Goal: Communication & Community: Answer question/provide support

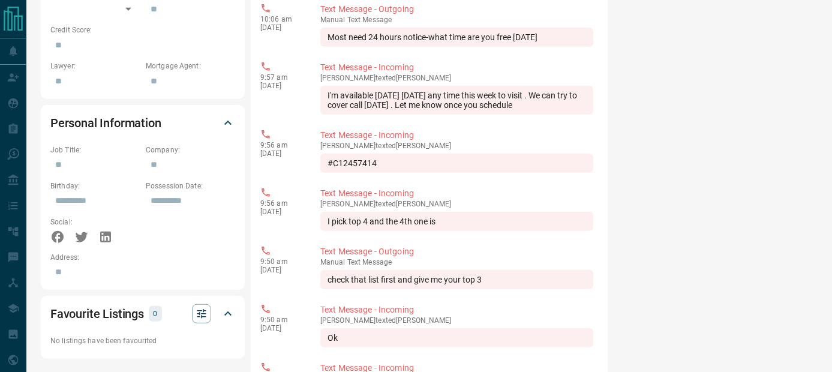
scroll to position [711, 0]
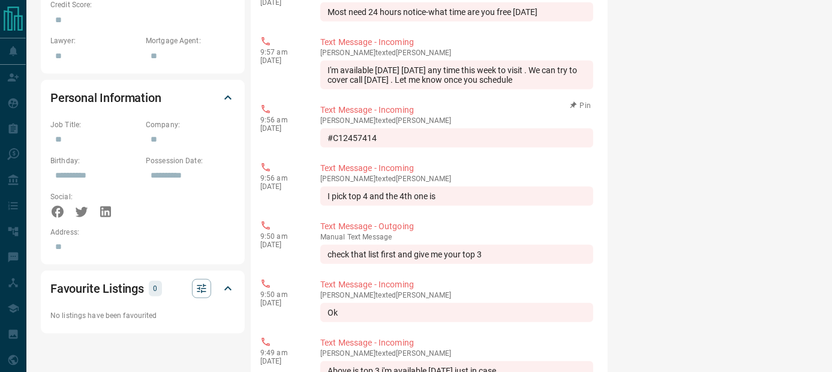
drag, startPoint x: 379, startPoint y: 131, endPoint x: 308, endPoint y: 128, distance: 70.8
click at [308, 128] on div "9:56 am [DATE] Text Message - Incoming [PERSON_NAME] texted [PERSON_NAME] #C124…" at bounding box center [429, 125] width 338 height 51
drag, startPoint x: 308, startPoint y: 128, endPoint x: 405, endPoint y: 130, distance: 96.6
click at [405, 130] on div "#C12457414" at bounding box center [456, 137] width 273 height 19
click at [374, 131] on div "#C12457414" at bounding box center [456, 137] width 273 height 19
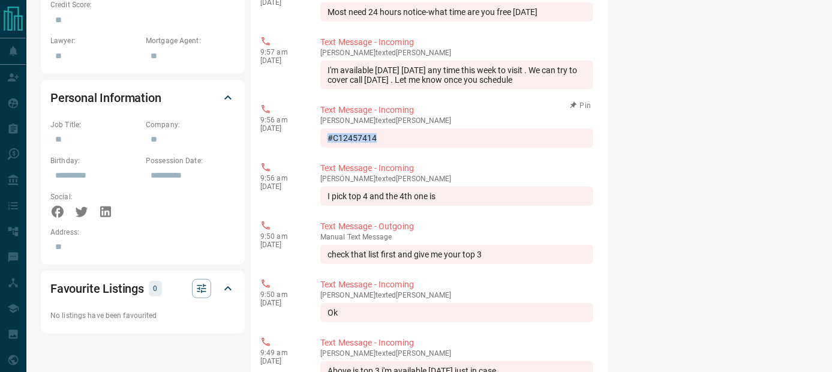
drag, startPoint x: 385, startPoint y: 130, endPoint x: 326, endPoint y: 129, distance: 58.2
click at [326, 129] on div "#C12457414" at bounding box center [456, 137] width 273 height 19
drag, startPoint x: 326, startPoint y: 129, endPoint x: 335, endPoint y: 130, distance: 8.4
copy div "#C12457414"
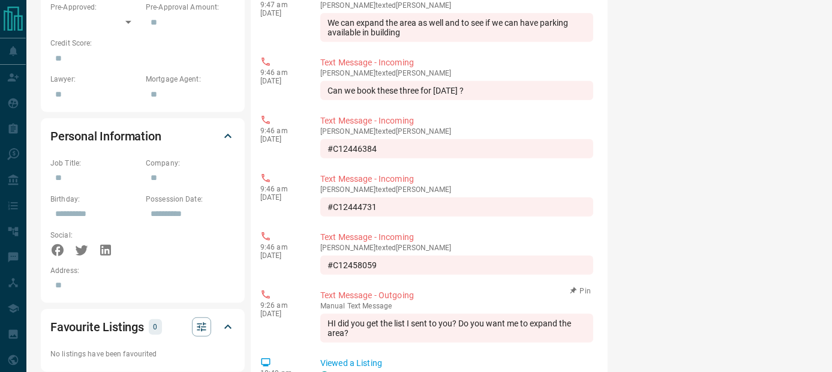
scroll to position [640, 0]
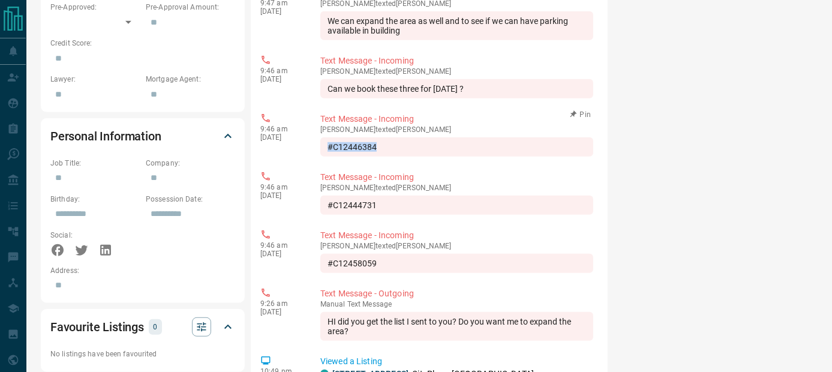
drag, startPoint x: 383, startPoint y: 147, endPoint x: 319, endPoint y: 139, distance: 64.7
click at [319, 139] on div "9:46 am [DATE] Text Message - Incoming [PERSON_NAME] texted [PERSON_NAME] #C124…" at bounding box center [429, 134] width 338 height 51
drag, startPoint x: 319, startPoint y: 139, endPoint x: 343, endPoint y: 142, distance: 24.2
copy div "#C12446384"
drag, startPoint x: 383, startPoint y: 203, endPoint x: 324, endPoint y: 203, distance: 59.4
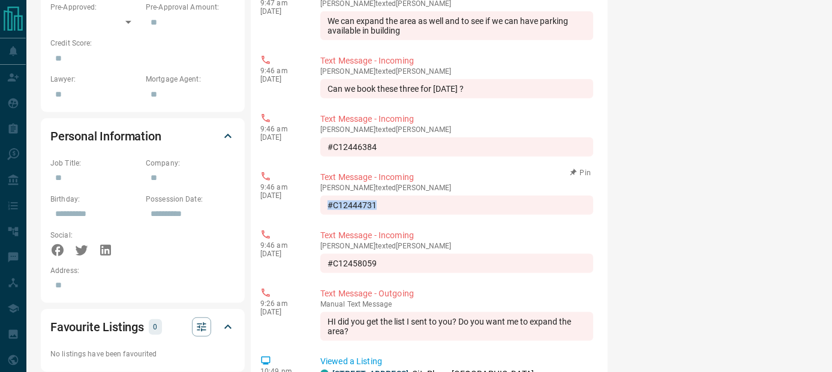
click at [324, 203] on div "#C12444731" at bounding box center [456, 205] width 273 height 19
drag, startPoint x: 324, startPoint y: 203, endPoint x: 339, endPoint y: 205, distance: 15.1
copy div "#C12444731"
drag, startPoint x: 379, startPoint y: 143, endPoint x: 313, endPoint y: 143, distance: 66.0
click at [313, 143] on div "9:46 am [DATE] Text Message - Incoming [PERSON_NAME] texted [PERSON_NAME] #C124…" at bounding box center [429, 134] width 338 height 51
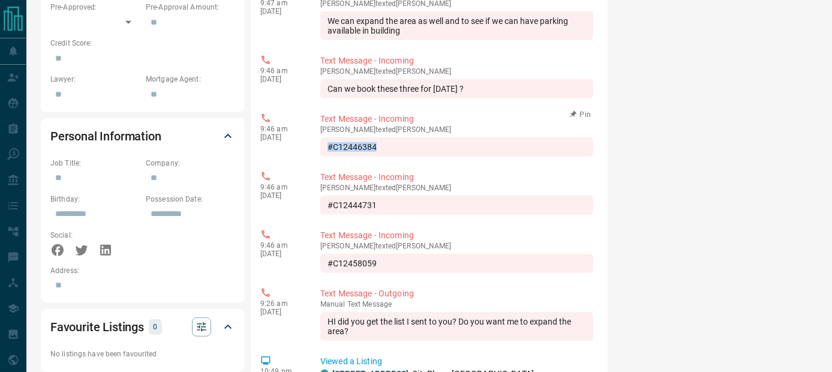
drag, startPoint x: 313, startPoint y: 143, endPoint x: 348, endPoint y: 143, distance: 34.8
copy div "#C12446384"
drag, startPoint x: 387, startPoint y: 201, endPoint x: 320, endPoint y: 206, distance: 67.4
click at [320, 206] on div "#C12444731" at bounding box center [456, 205] width 273 height 19
drag, startPoint x: 320, startPoint y: 206, endPoint x: 348, endPoint y: 206, distance: 28.2
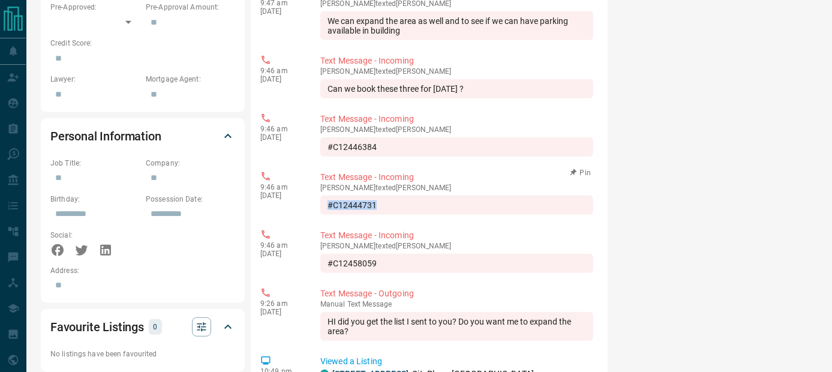
copy div "#C12444731"
drag, startPoint x: 377, startPoint y: 263, endPoint x: 325, endPoint y: 262, distance: 52.8
click at [325, 262] on div "#C12458059" at bounding box center [456, 263] width 273 height 19
drag, startPoint x: 325, startPoint y: 262, endPoint x: 338, endPoint y: 260, distance: 13.3
copy div "#C12458059"
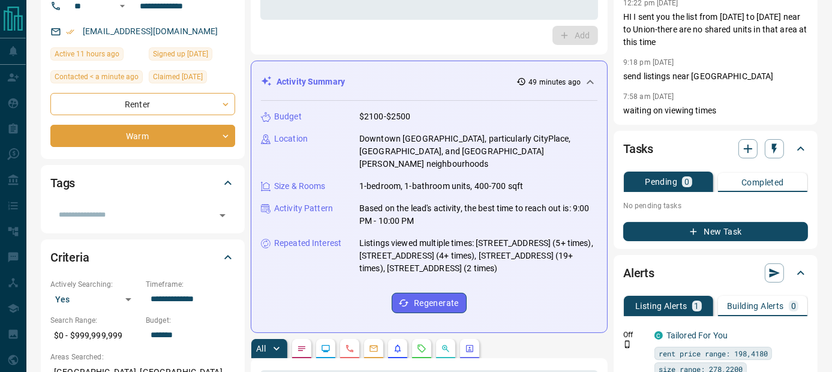
scroll to position [0, 0]
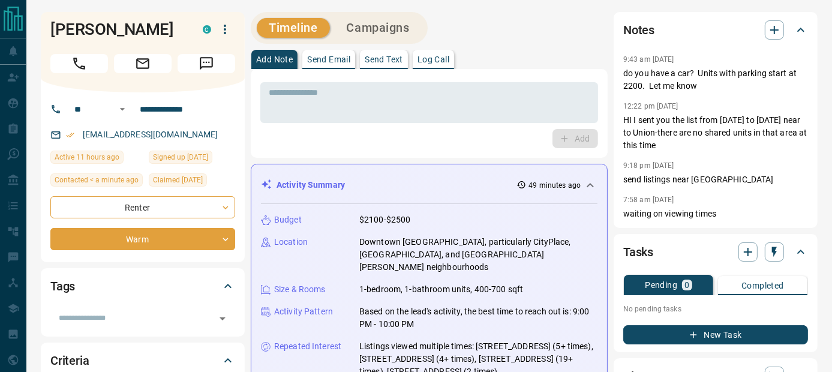
click at [395, 59] on p "Send Text" at bounding box center [384, 59] width 38 height 8
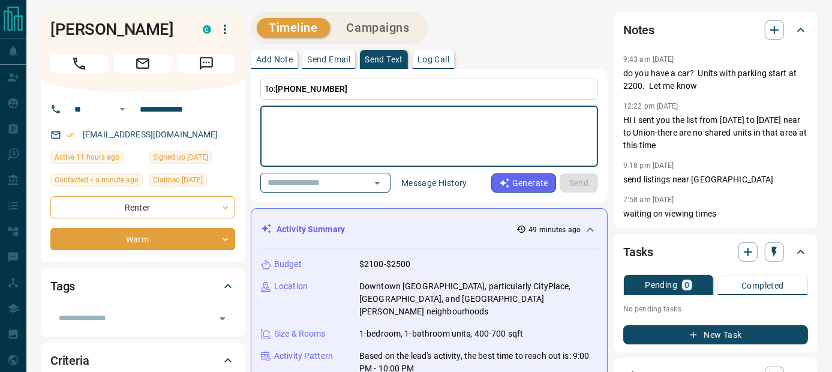
click at [288, 122] on textarea at bounding box center [429, 136] width 321 height 51
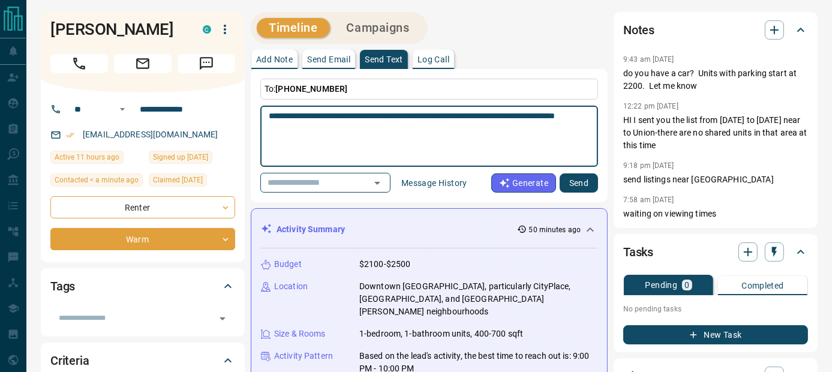
type textarea "**********"
click at [582, 184] on button "Send" at bounding box center [579, 182] width 38 height 19
